Goal: Information Seeking & Learning: Learn about a topic

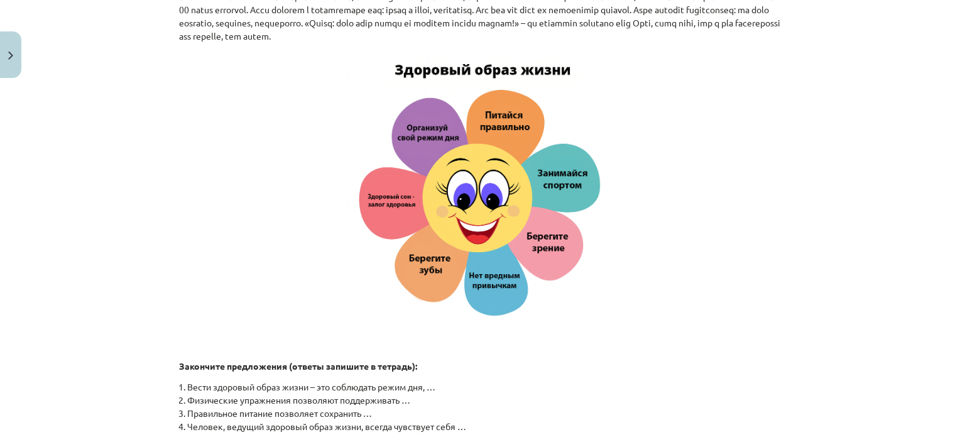
scroll to position [1486, 0]
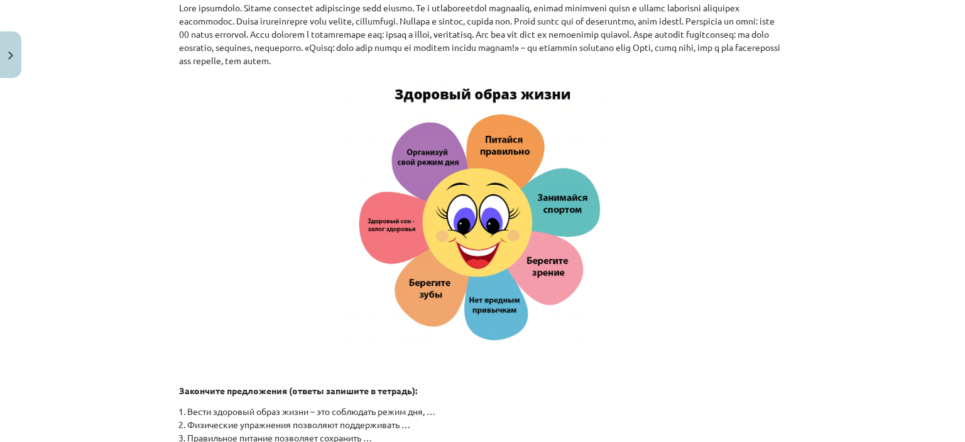
click at [827, 246] on div "Mācību tēma: Krievu valodas b1 - 11. klases 1.ieskaites mācību materiāls #2 🏃‍♂…" at bounding box center [482, 221] width 965 height 442
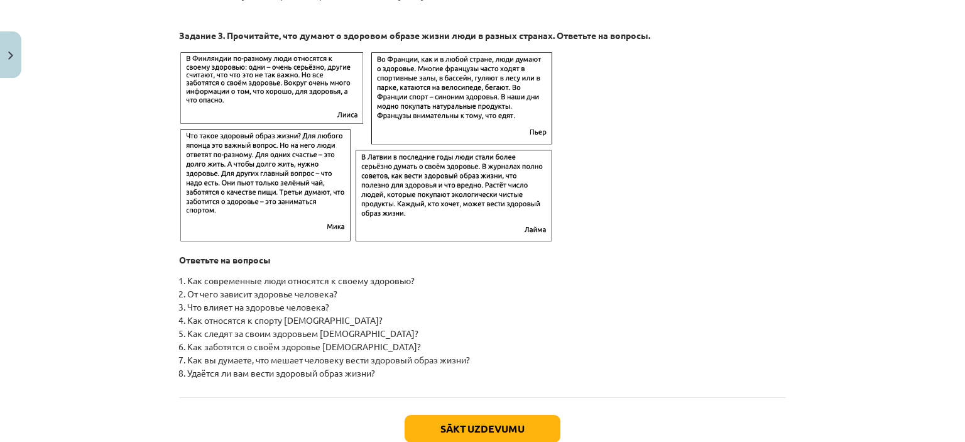
scroll to position [2034, 0]
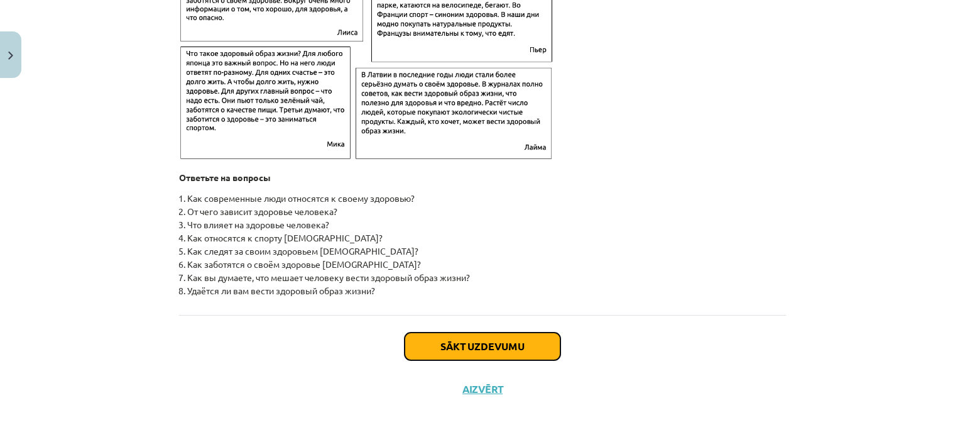
click at [522, 355] on button "Sākt uzdevumu" at bounding box center [482, 346] width 156 height 28
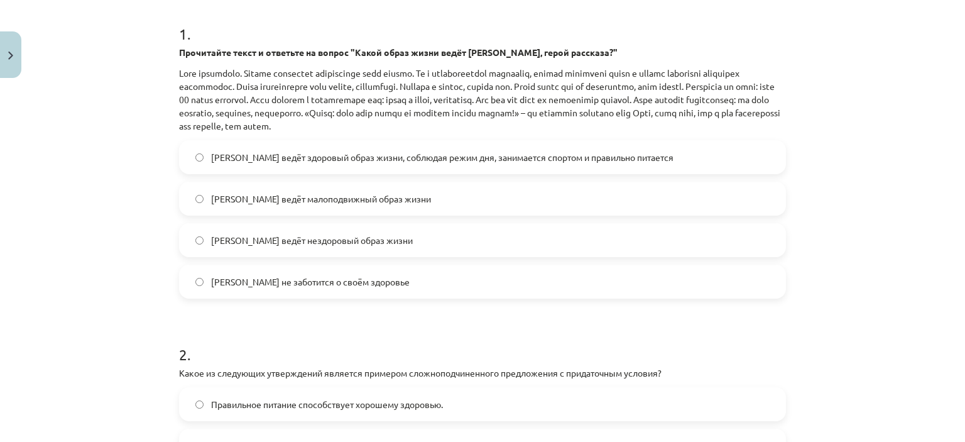
scroll to position [250, 0]
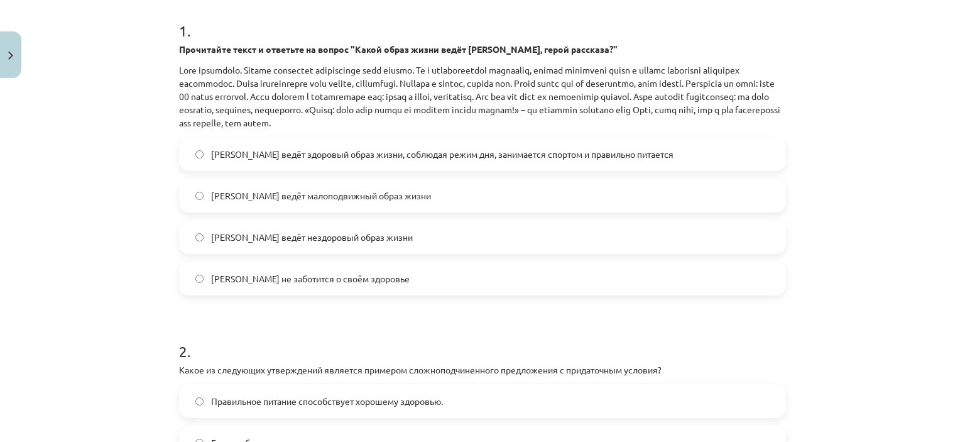
click at [551, 156] on span "[PERSON_NAME] ведёт здоровый образ жизни, соблюдая режим дня, занимается спорто…" at bounding box center [442, 154] width 462 height 13
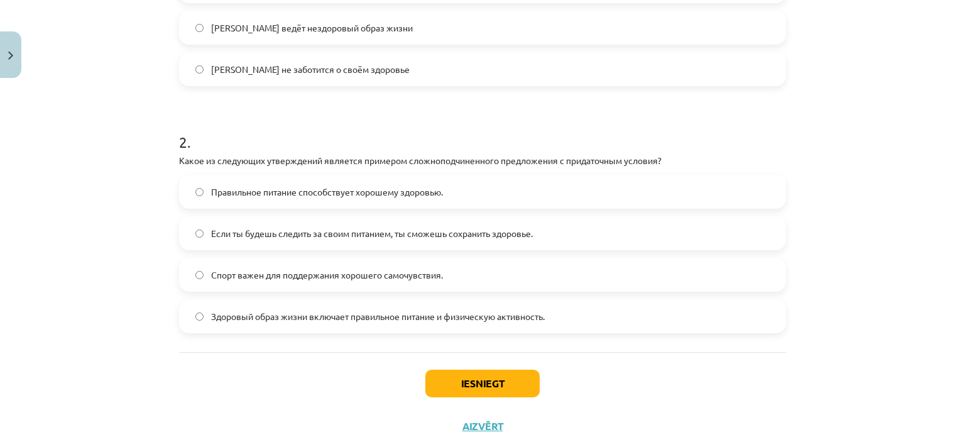
scroll to position [461, 0]
click at [548, 237] on label "Если ты будешь следить за своим питанием, ты сможешь сохранить здоровье." at bounding box center [482, 230] width 604 height 31
click at [477, 379] on button "Iesniegt" at bounding box center [482, 381] width 114 height 28
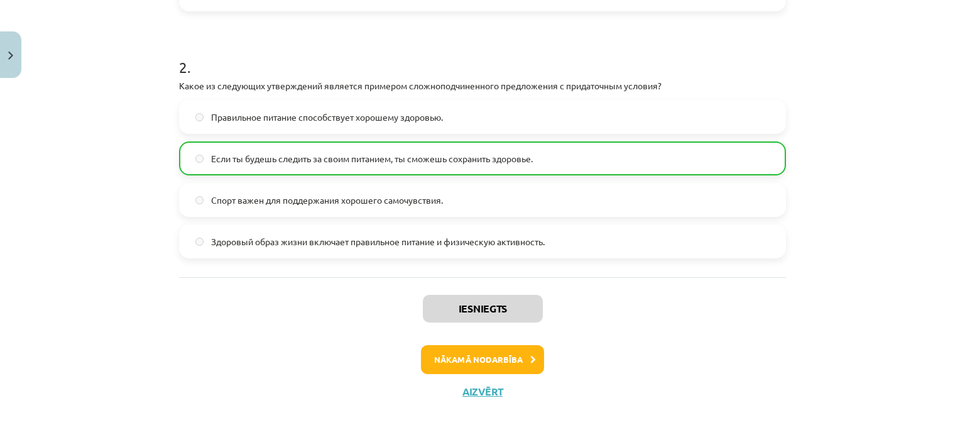
scroll to position [535, 0]
click at [479, 359] on button "Nākamā nodarbība" at bounding box center [482, 358] width 123 height 29
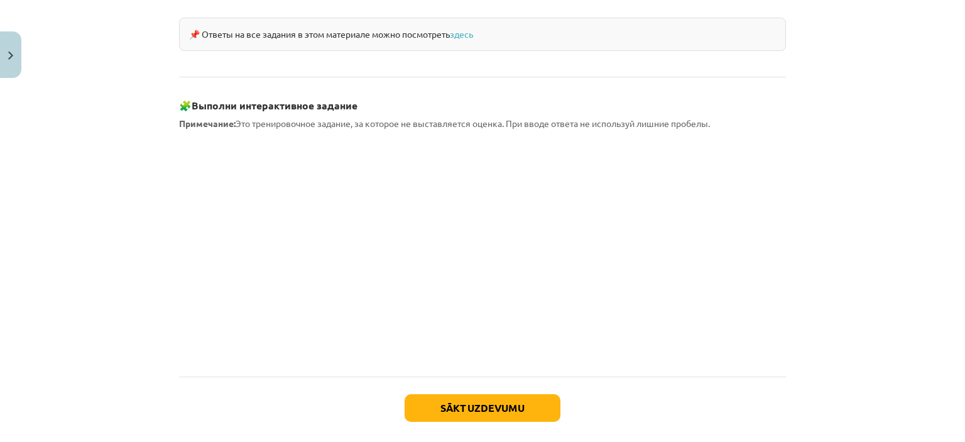
scroll to position [1149, 0]
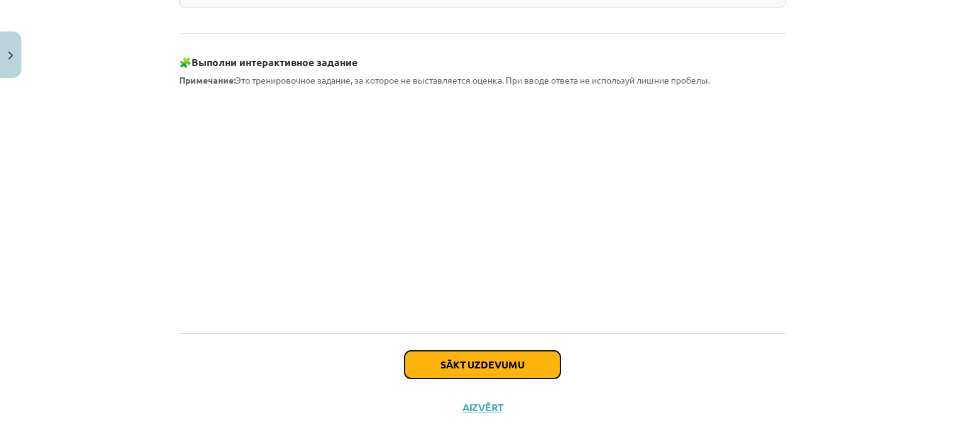
click at [474, 350] on button "Sākt uzdevumu" at bounding box center [482, 364] width 156 height 28
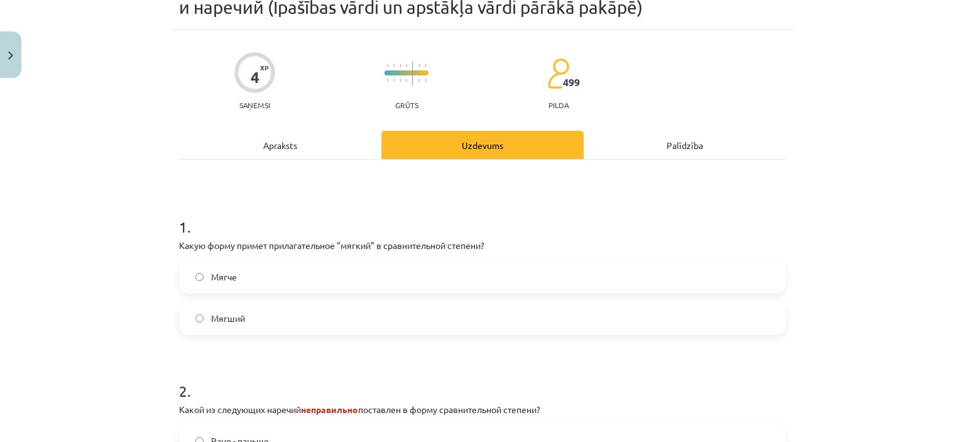
scroll to position [31, 0]
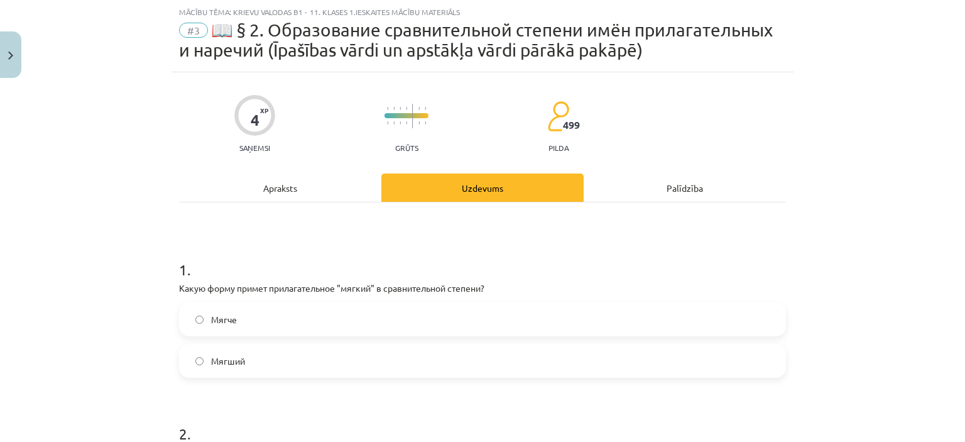
click at [410, 320] on label "Мягче" at bounding box center [482, 318] width 604 height 31
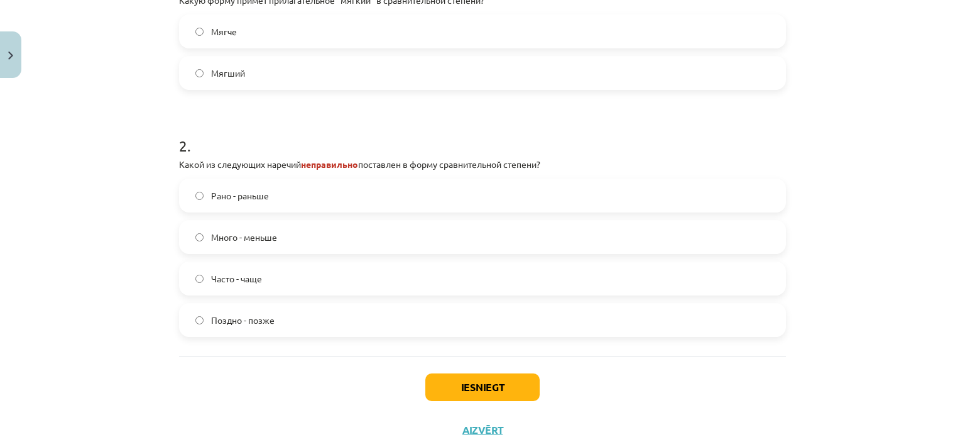
scroll to position [320, 0]
click at [341, 244] on label "Много - меньше" at bounding box center [482, 235] width 604 height 31
click at [461, 389] on button "Iesniegt" at bounding box center [482, 386] width 114 height 28
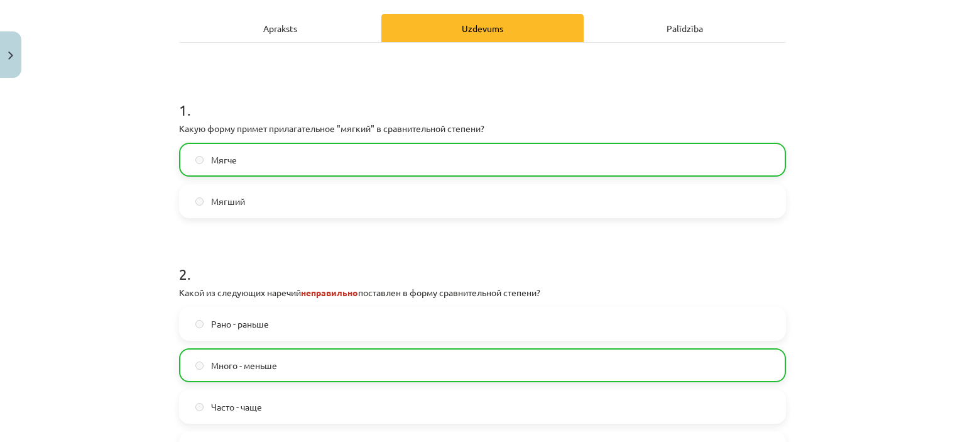
scroll to position [399, 0]
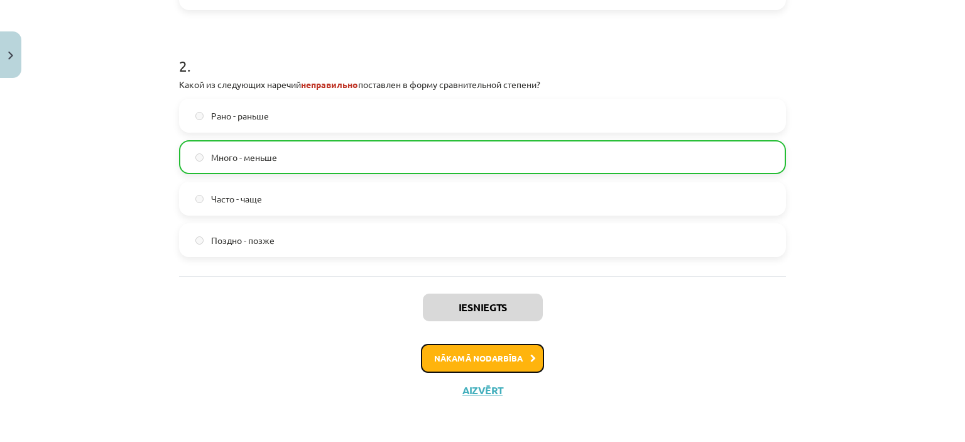
click at [452, 361] on button "Nākamā nodarbība" at bounding box center [482, 358] width 123 height 29
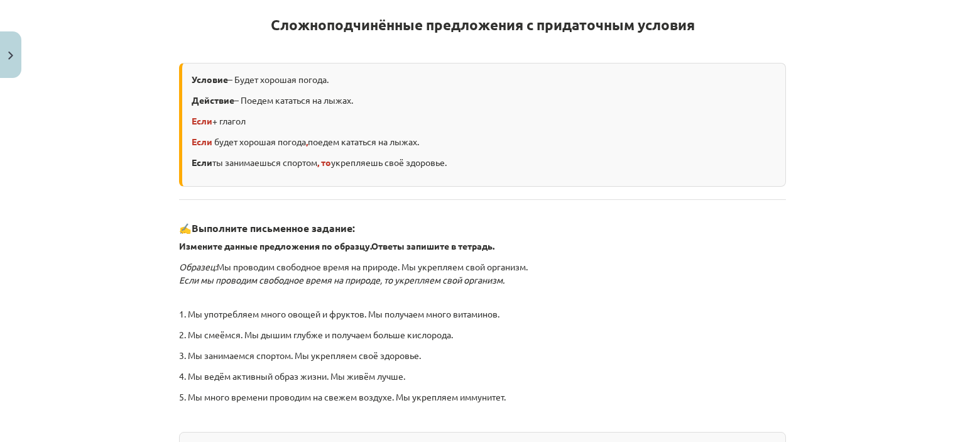
scroll to position [389, 0]
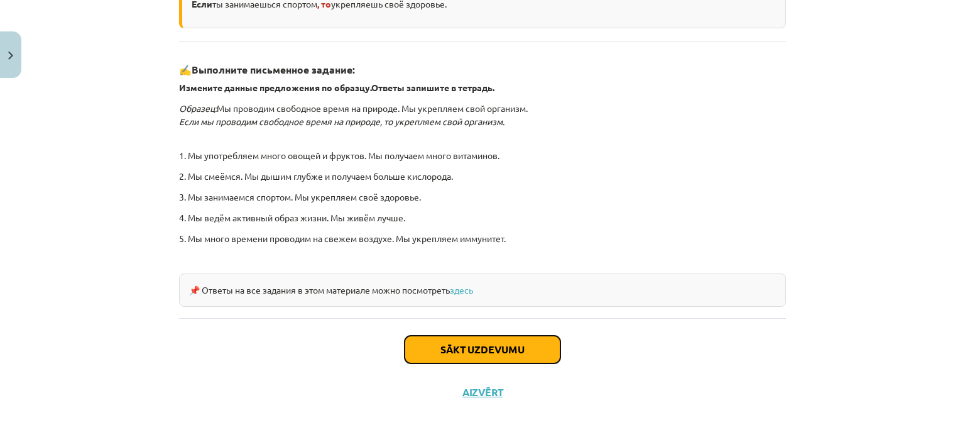
click at [540, 350] on button "Sākt uzdevumu" at bounding box center [482, 349] width 156 height 28
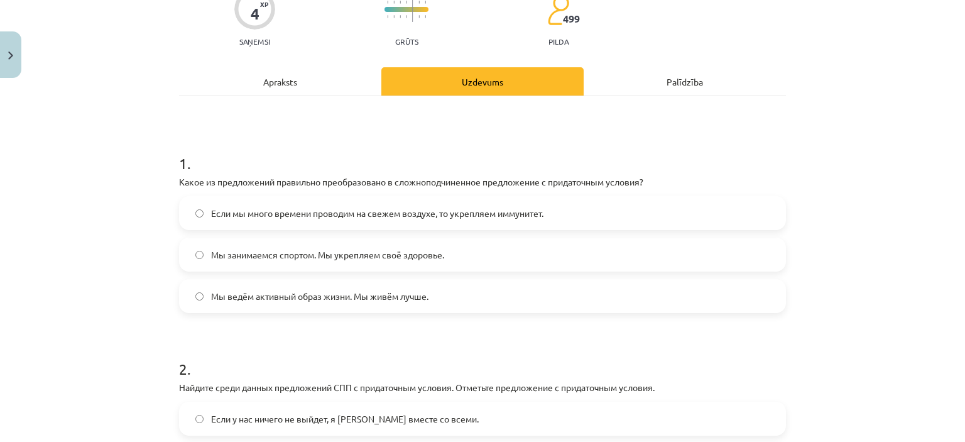
scroll to position [121, 0]
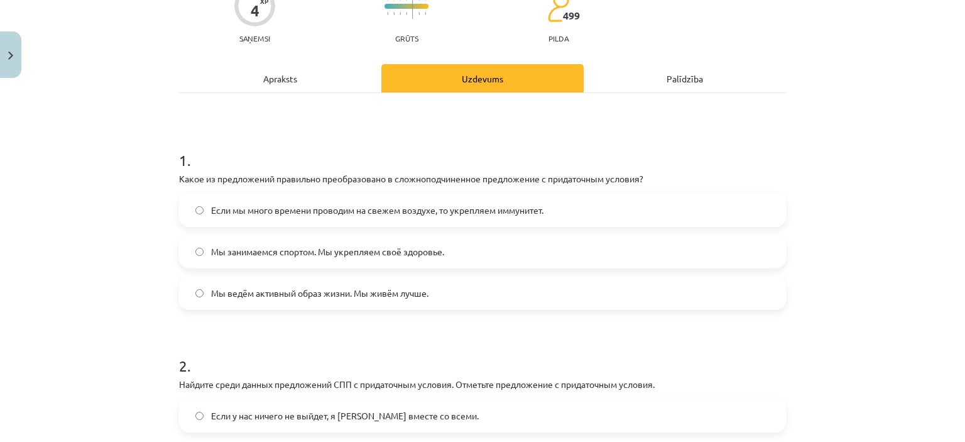
click at [654, 199] on label "Если мы много времени проводим на свежем воздухе, то укрепляем иммунитет." at bounding box center [482, 209] width 604 height 31
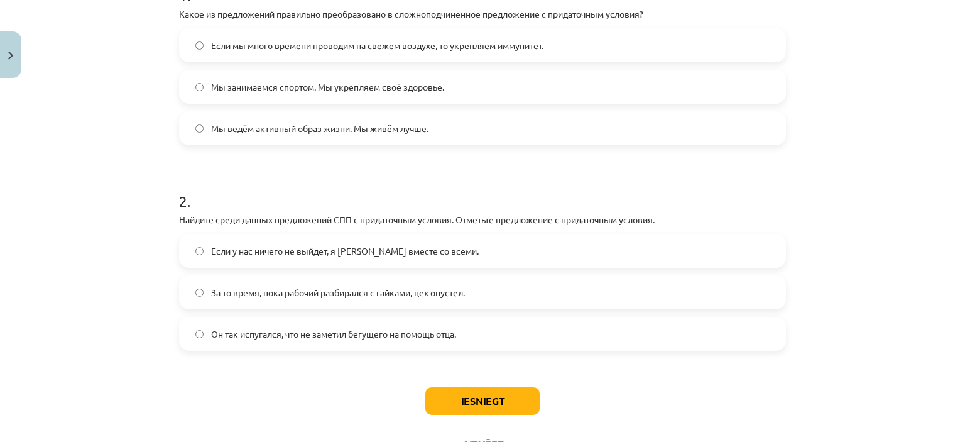
scroll to position [287, 0]
click at [592, 248] on label "Если у нас ничего не выйдет, я [PERSON_NAME] вместе со всеми." at bounding box center [482, 248] width 604 height 31
click at [499, 399] on button "Iesniegt" at bounding box center [482, 399] width 114 height 28
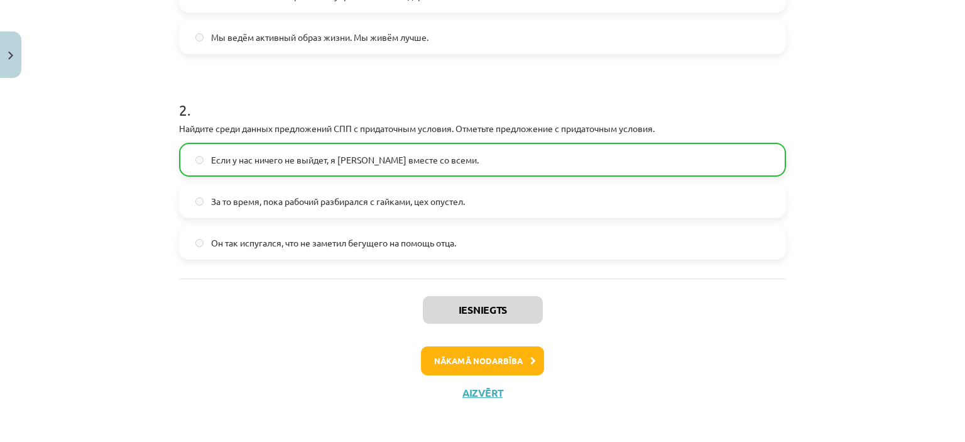
scroll to position [379, 0]
